Goal: Information Seeking & Learning: Check status

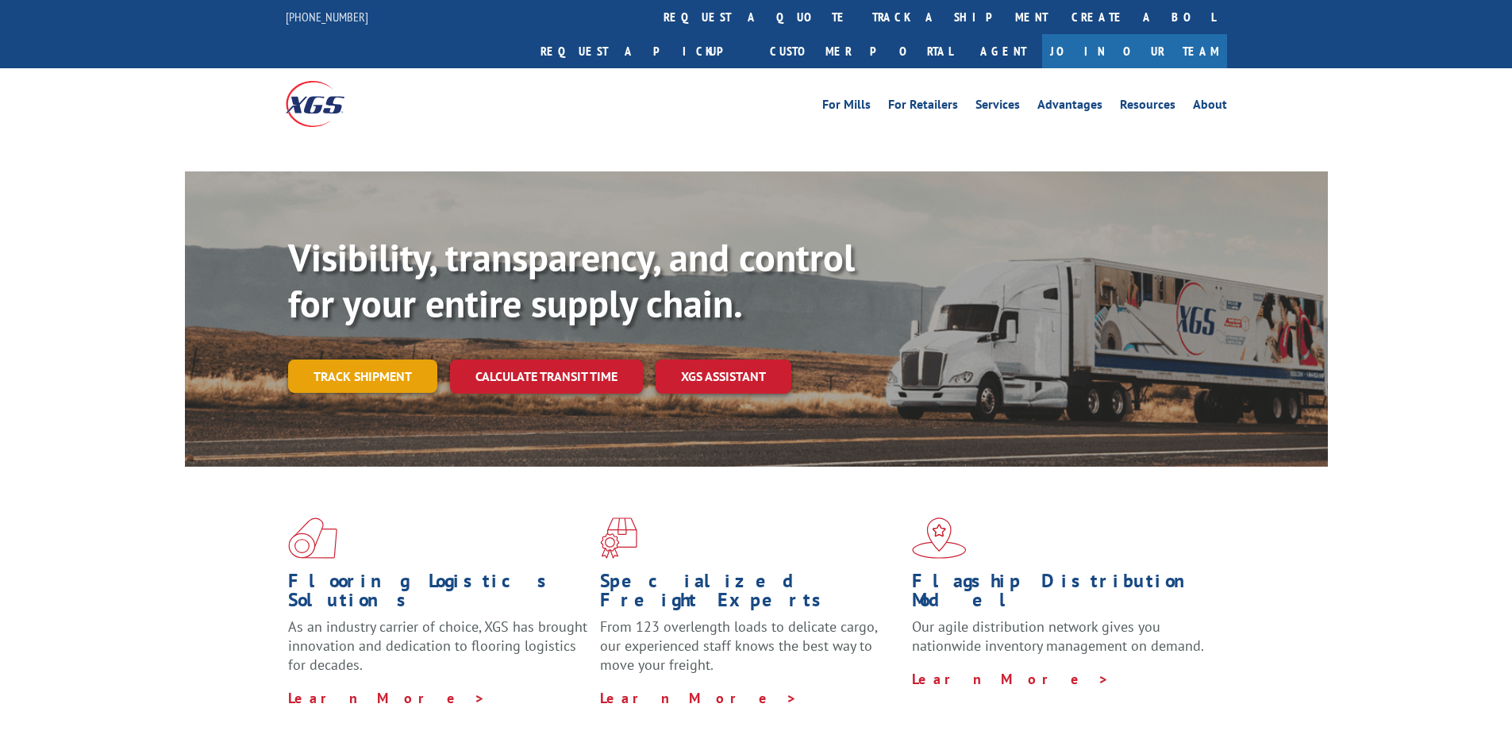
click at [379, 360] on link "Track shipment" at bounding box center [362, 376] width 149 height 33
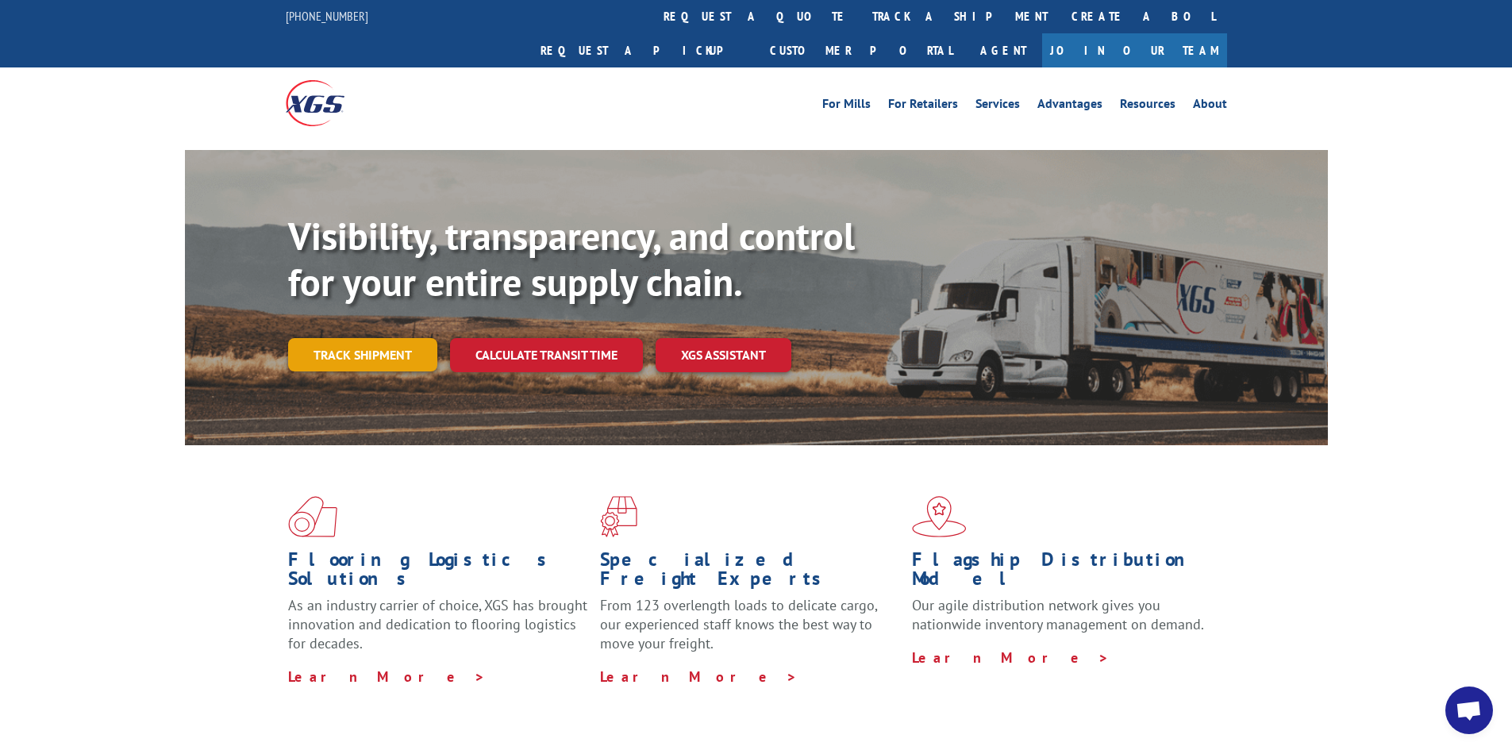
scroll to position [1, 0]
click at [402, 338] on link "Track shipment" at bounding box center [362, 354] width 149 height 33
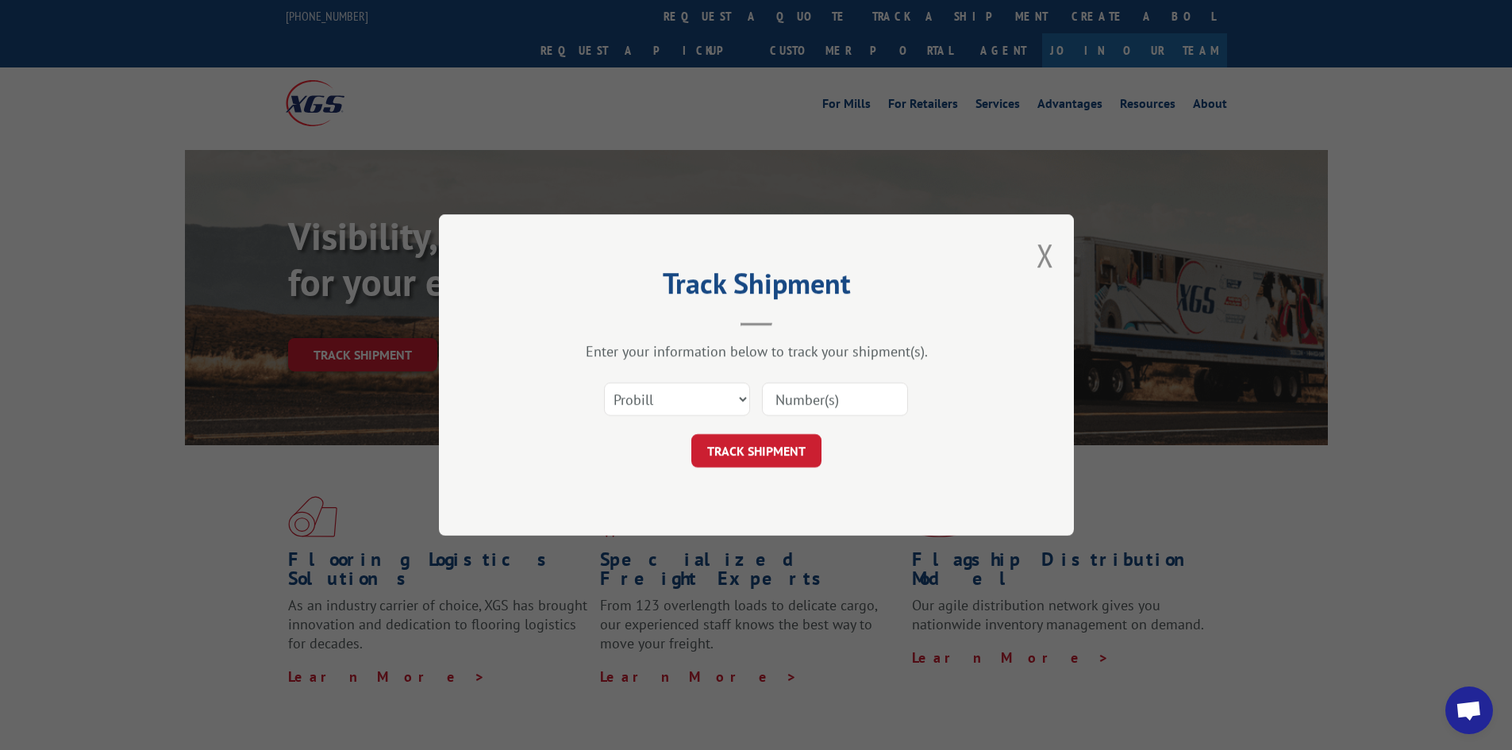
click at [843, 405] on input at bounding box center [835, 399] width 146 height 33
paste input "17563451"
type input "17563451"
click at [764, 446] on button "TRACK SHIPMENT" at bounding box center [756, 450] width 130 height 33
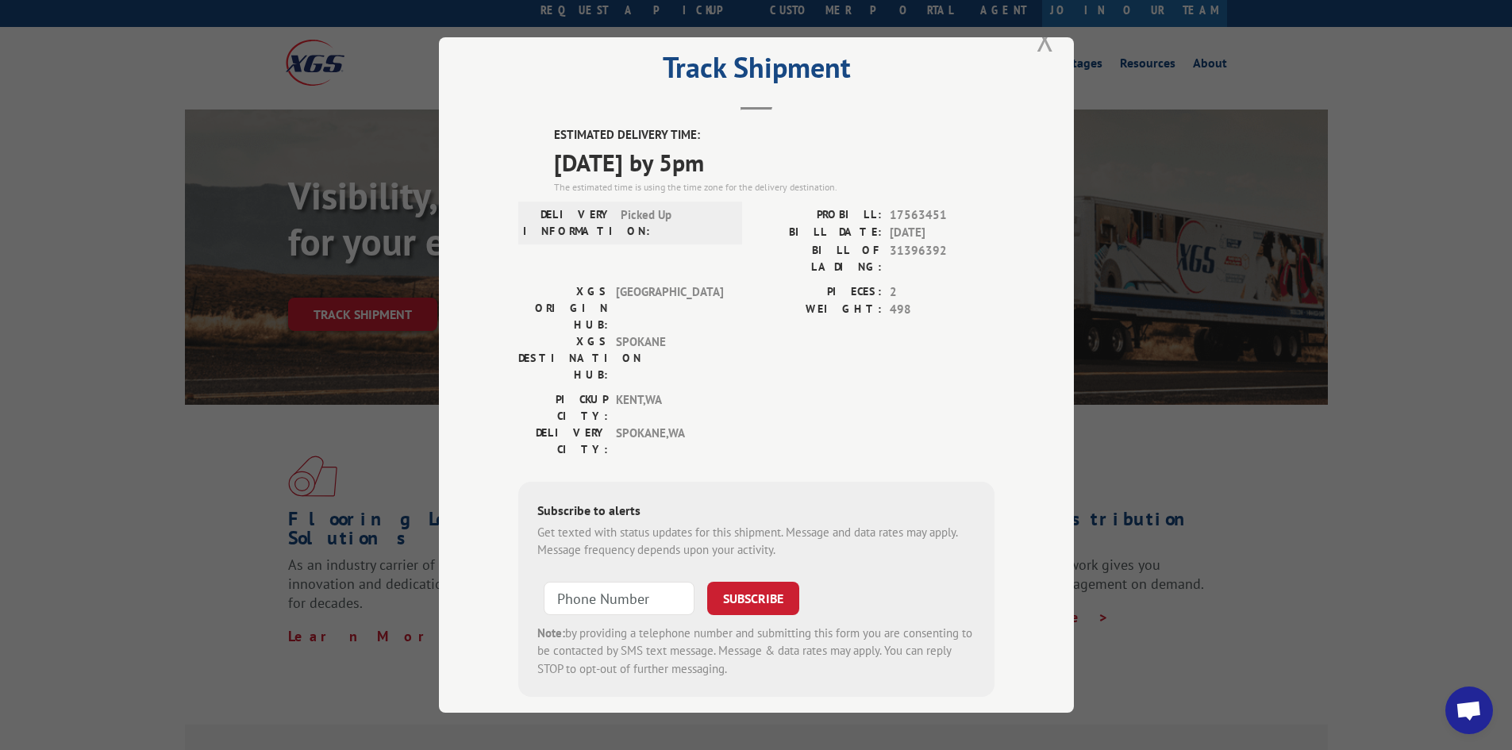
scroll to position [41, 0]
click at [1037, 40] on button "Close modal" at bounding box center [1045, 39] width 17 height 42
